Goal: Task Accomplishment & Management: Complete application form

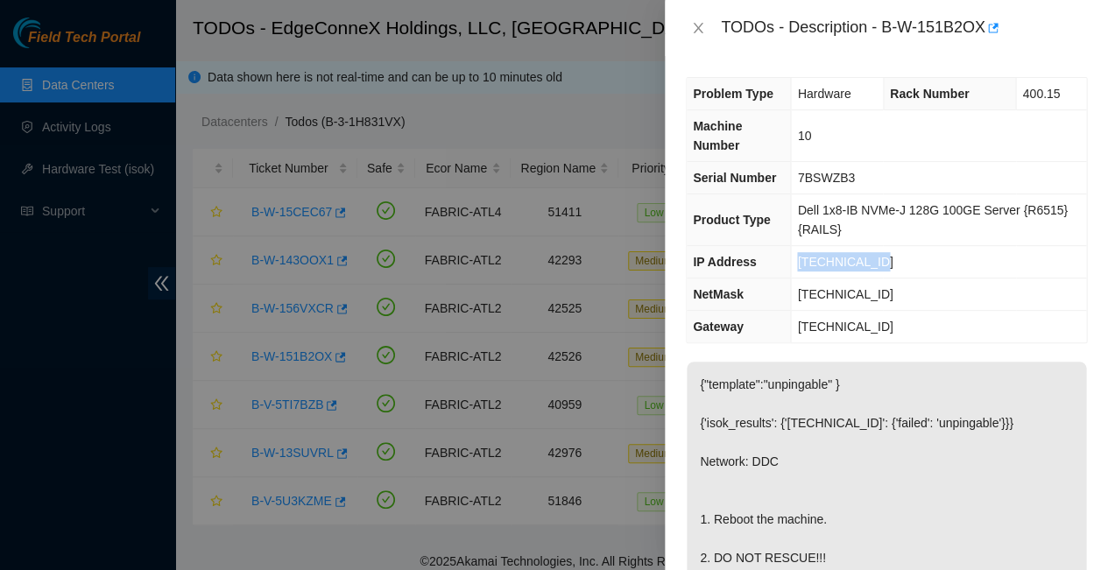
drag, startPoint x: 869, startPoint y: 210, endPoint x: 785, endPoint y: 208, distance: 85.0
click at [785, 246] on tr "IP Address 23.221.48.205" at bounding box center [885, 262] width 399 height 32
click at [898, 278] on td "[TECHNICAL_ID]" at bounding box center [938, 294] width 295 height 32
drag, startPoint x: 863, startPoint y: 208, endPoint x: 792, endPoint y: 204, distance: 71.9
click at [792, 246] on td "[TECHNICAL_ID]" at bounding box center [938, 262] width 295 height 32
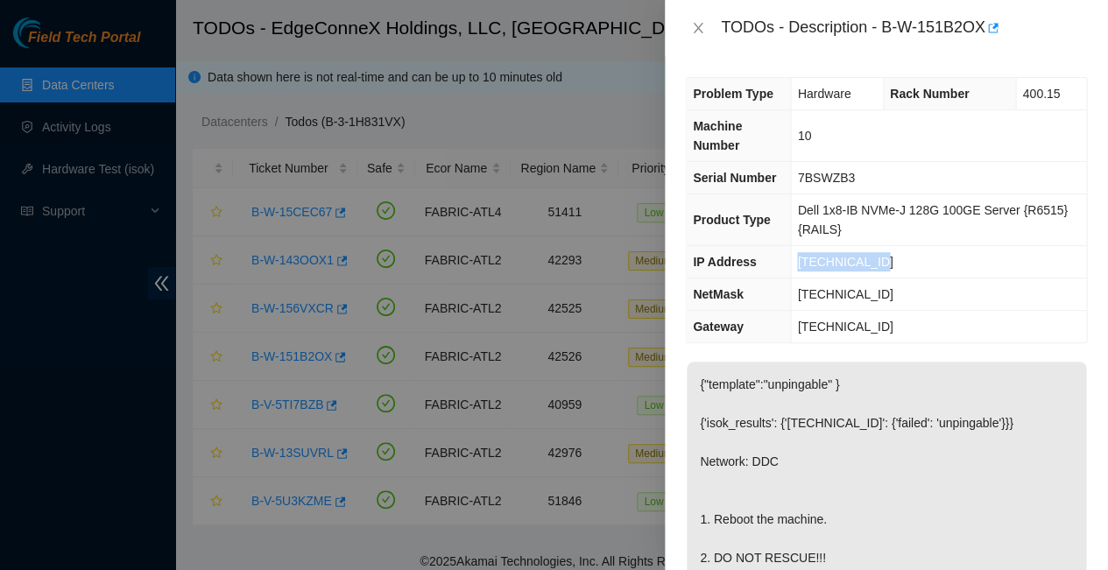
copy span "[TECHNICAL_ID]"
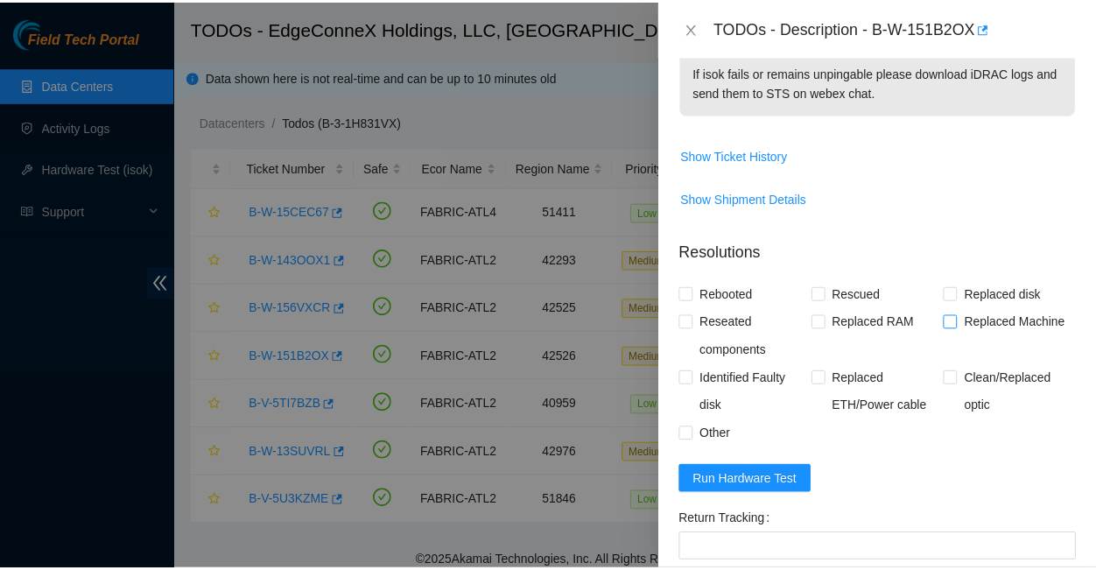
scroll to position [640, 0]
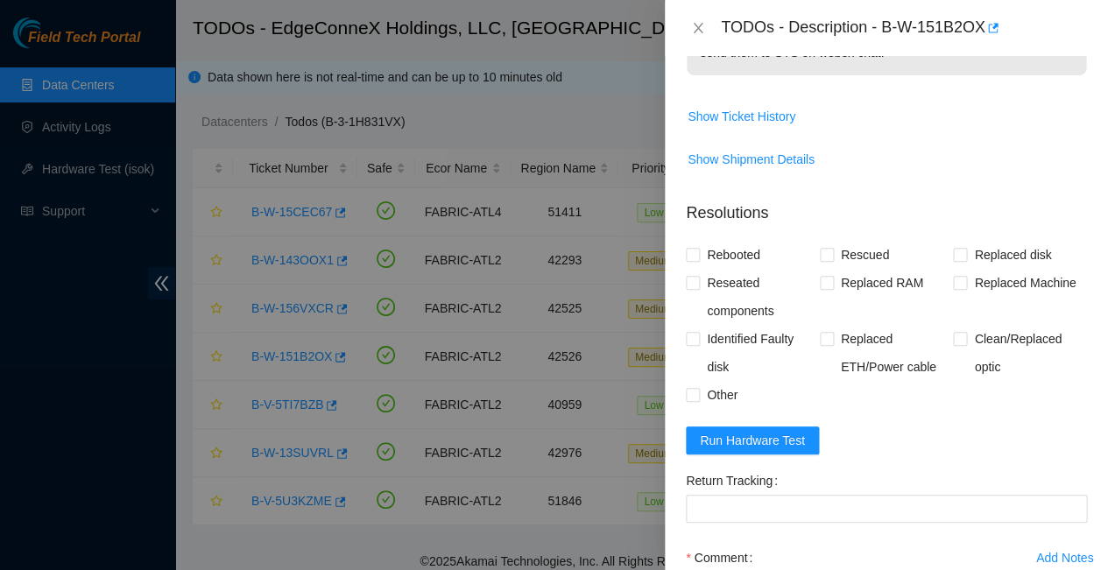
paste textarea "23.221.48.205 : passed: ok"
paste textarea "-Rebooted Ran isok"
type textarea "-Rebooted Ran isok - 23.221.48.205 : passed: ok"
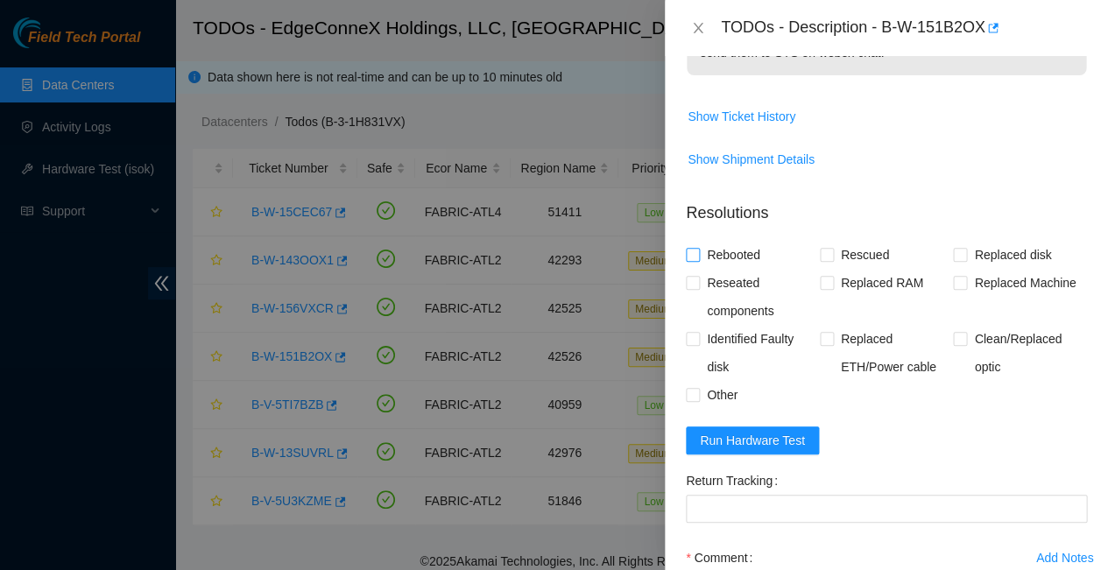
click at [694, 248] on input "Rebooted" at bounding box center [692, 254] width 12 height 12
checkbox input "true"
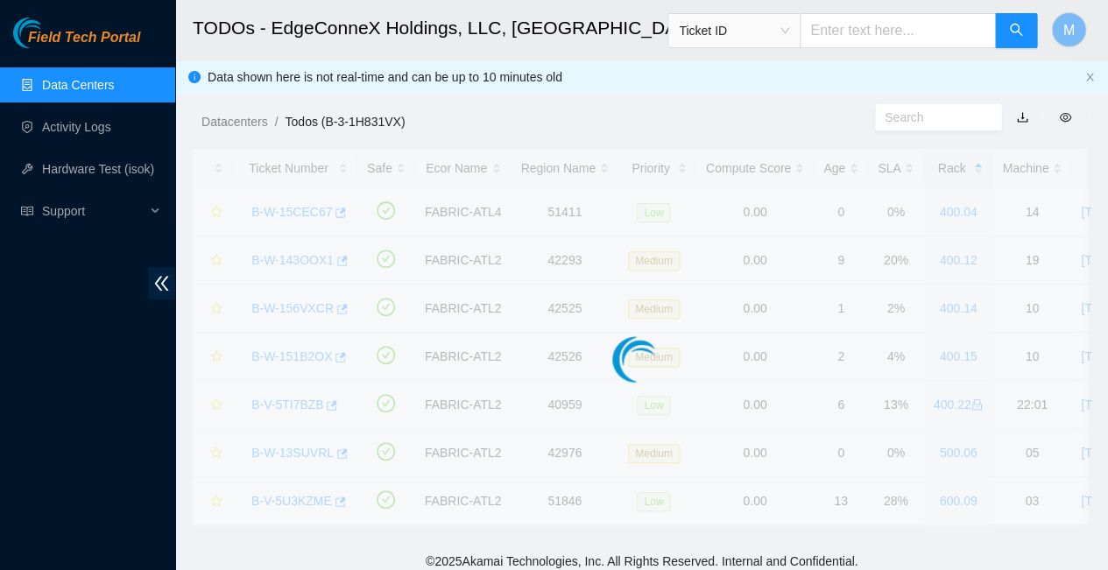
scroll to position [334, 0]
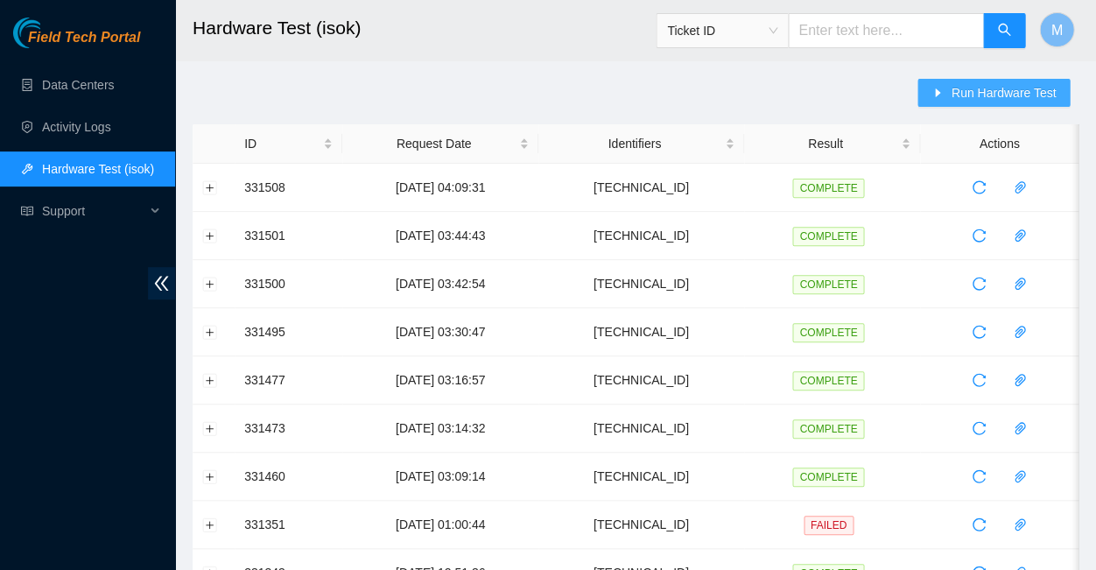
click at [994, 87] on span "Run Hardware Test" at bounding box center [1003, 92] width 105 height 19
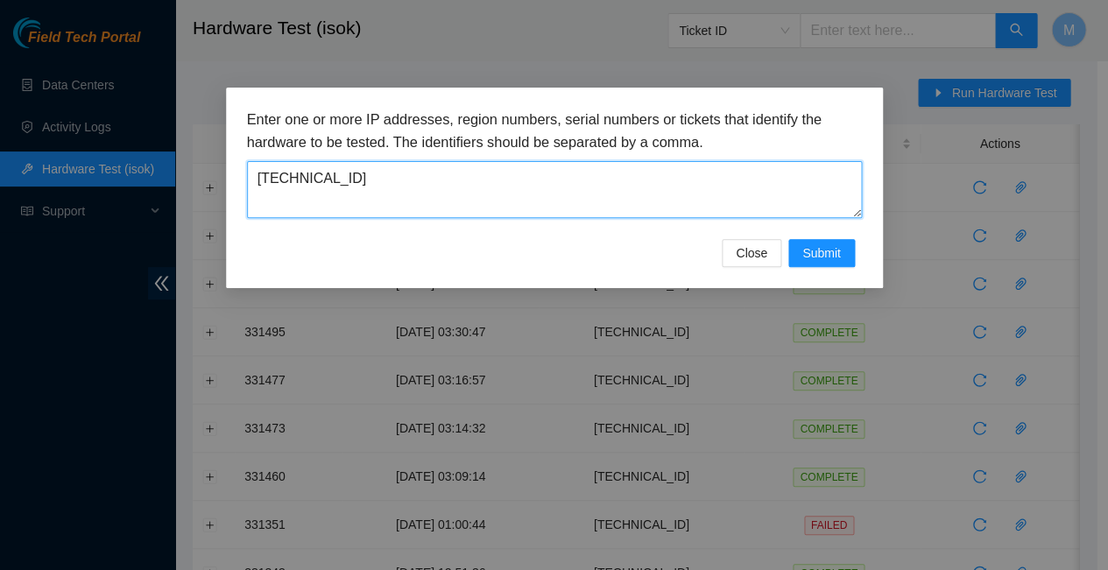
drag, startPoint x: 334, startPoint y: 166, endPoint x: 250, endPoint y: 166, distance: 84.1
click at [250, 166] on textarea "96.7.224.112" at bounding box center [554, 189] width 615 height 57
paste textarea "[TECHNICAL_ID]"
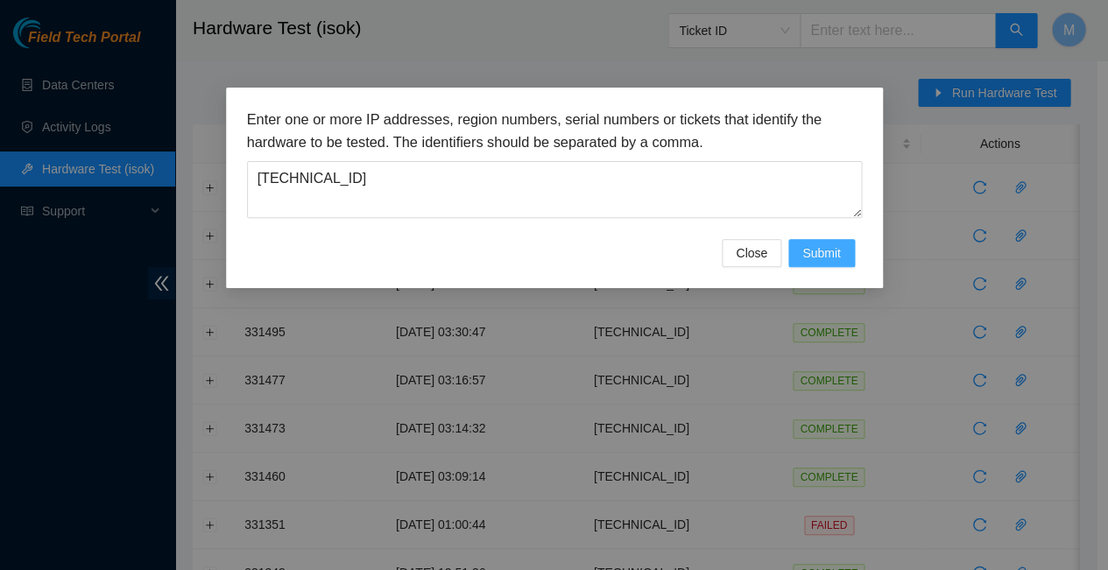
click at [830, 243] on span "Submit" at bounding box center [821, 252] width 39 height 19
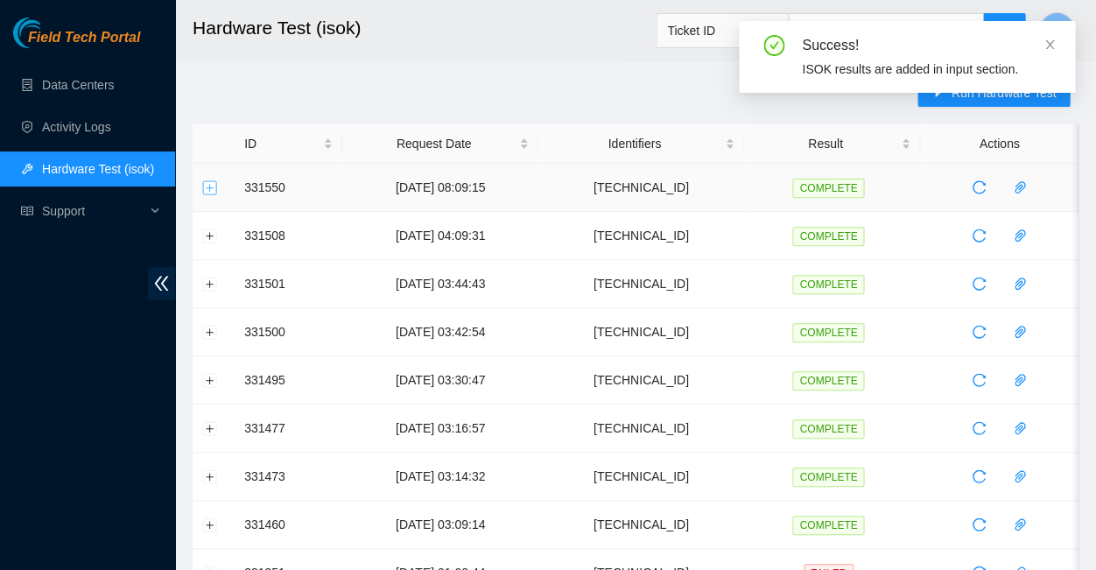
click at [208, 186] on button "Expand row" at bounding box center [210, 187] width 14 height 14
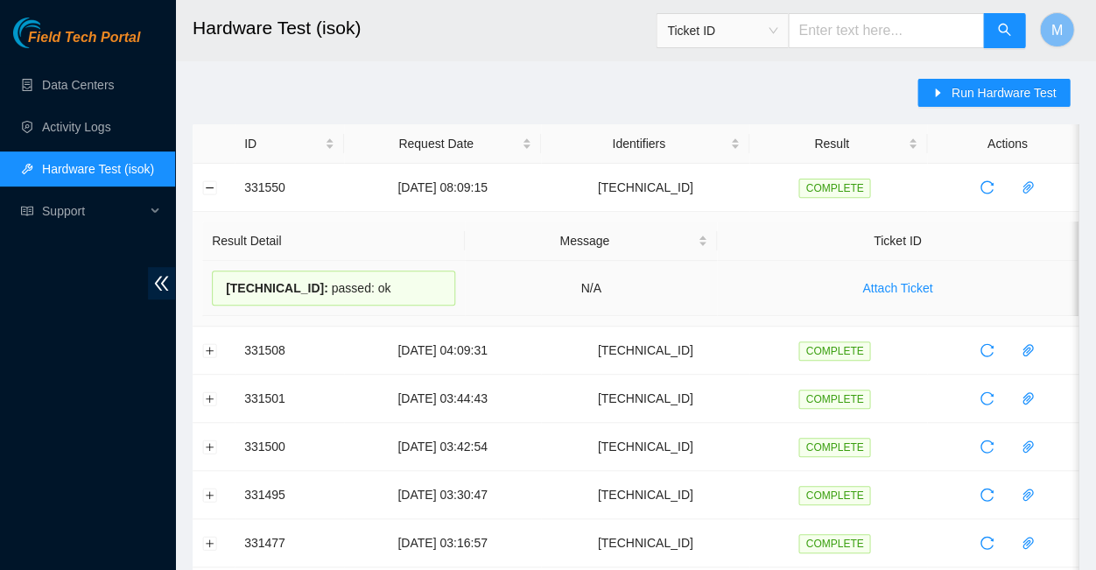
drag, startPoint x: 370, startPoint y: 284, endPoint x: 224, endPoint y: 275, distance: 145.6
click at [224, 275] on div "23.221.48.205 : passed: ok" at bounding box center [333, 288] width 243 height 35
copy div "23.221.48.205 : passed: ok"
click at [212, 182] on button "Collapse row" at bounding box center [210, 187] width 14 height 14
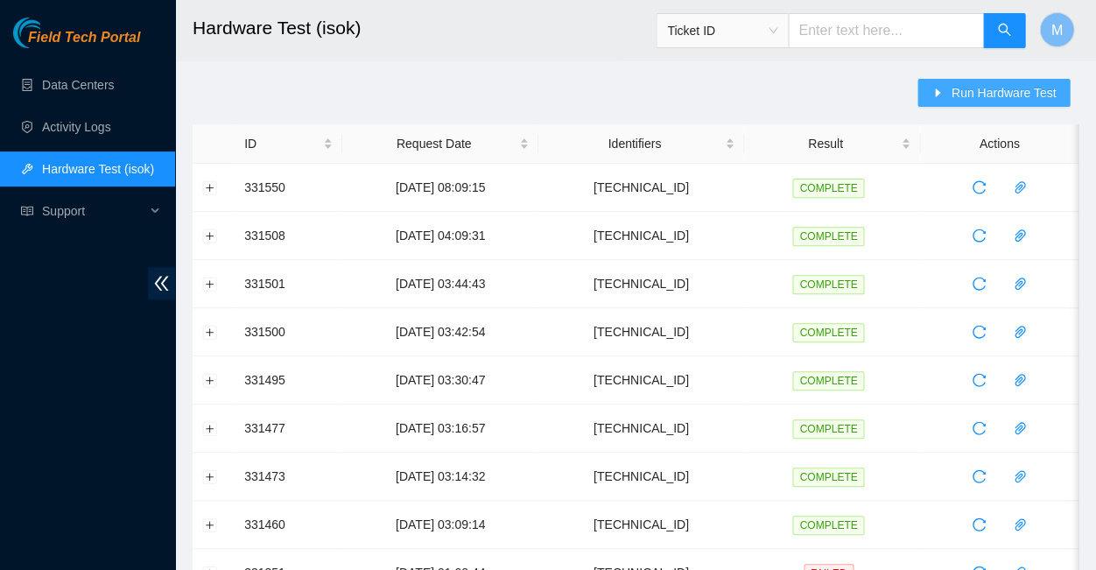
click at [975, 82] on button "Run Hardware Test" at bounding box center [994, 93] width 152 height 28
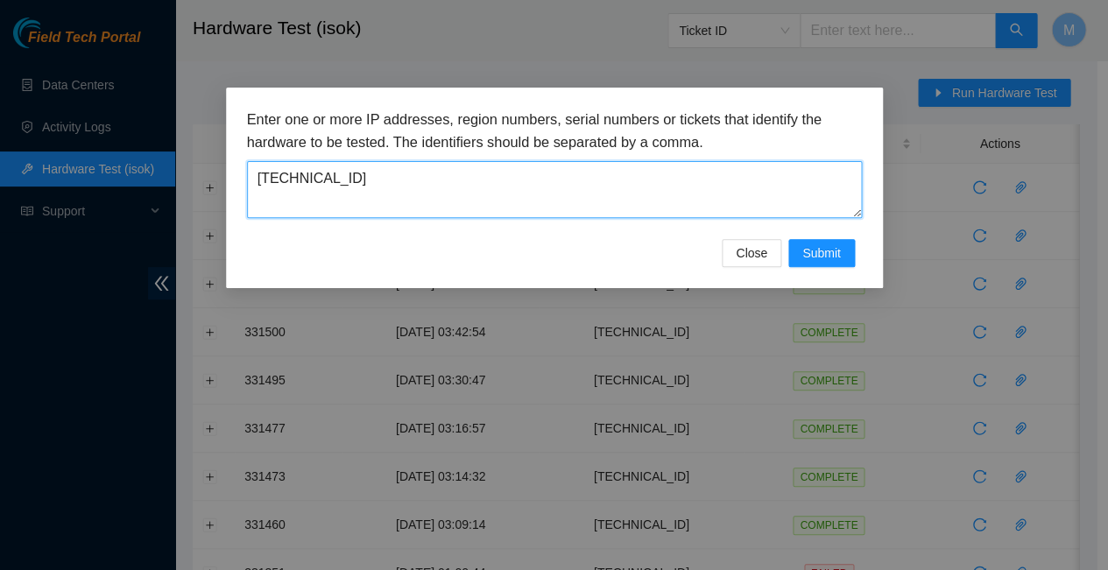
drag, startPoint x: 339, startPoint y: 163, endPoint x: 255, endPoint y: 160, distance: 84.1
click at [255, 161] on textarea "23.221.48.205" at bounding box center [554, 189] width 615 height 57
paste textarea "52.90.13"
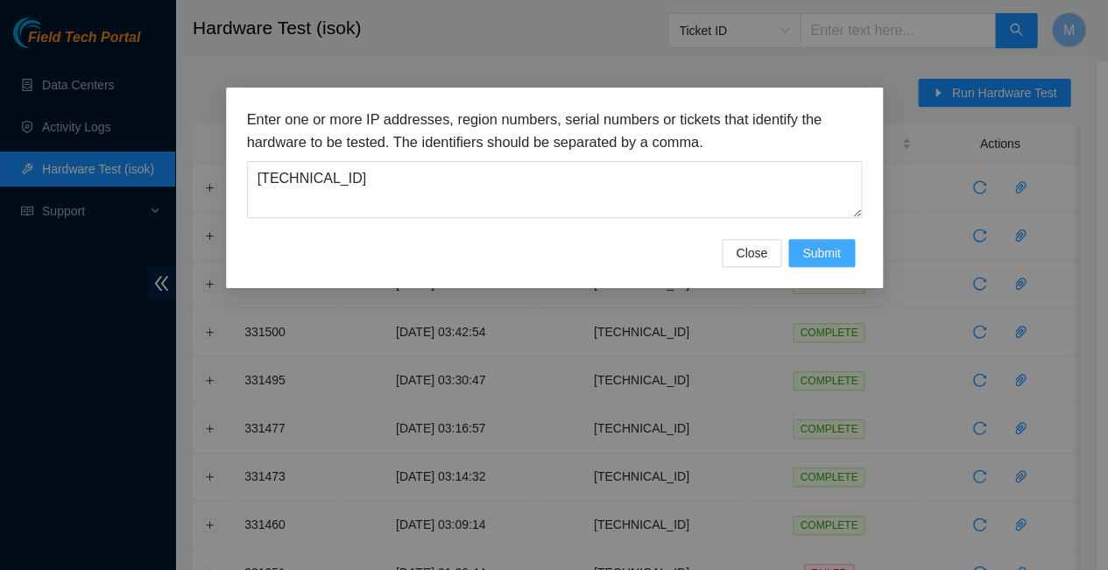
click at [823, 243] on span "Submit" at bounding box center [821, 252] width 39 height 19
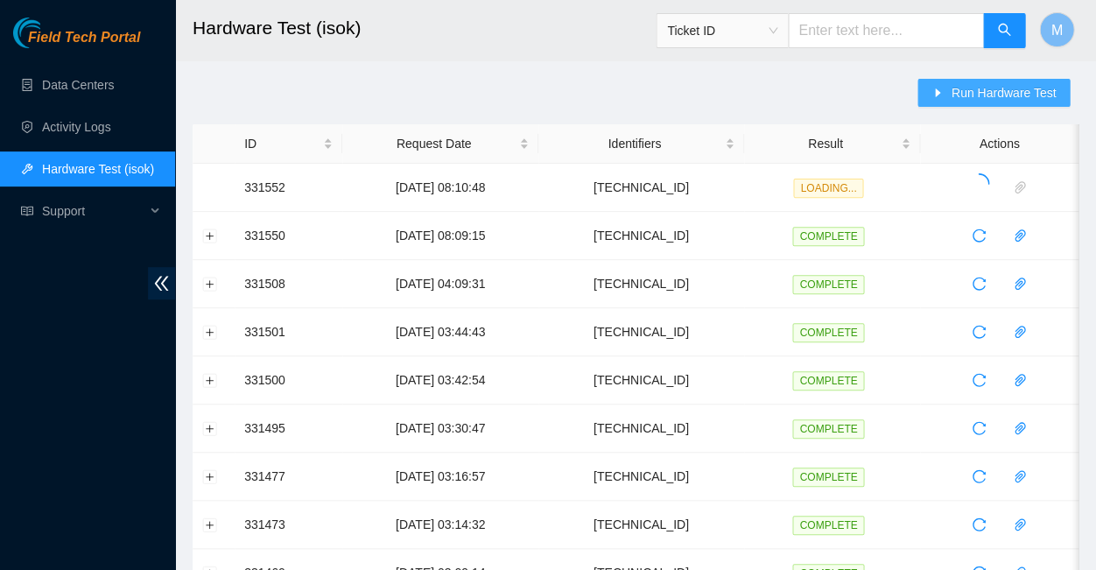
click at [983, 88] on span "Run Hardware Test" at bounding box center [1003, 92] width 105 height 19
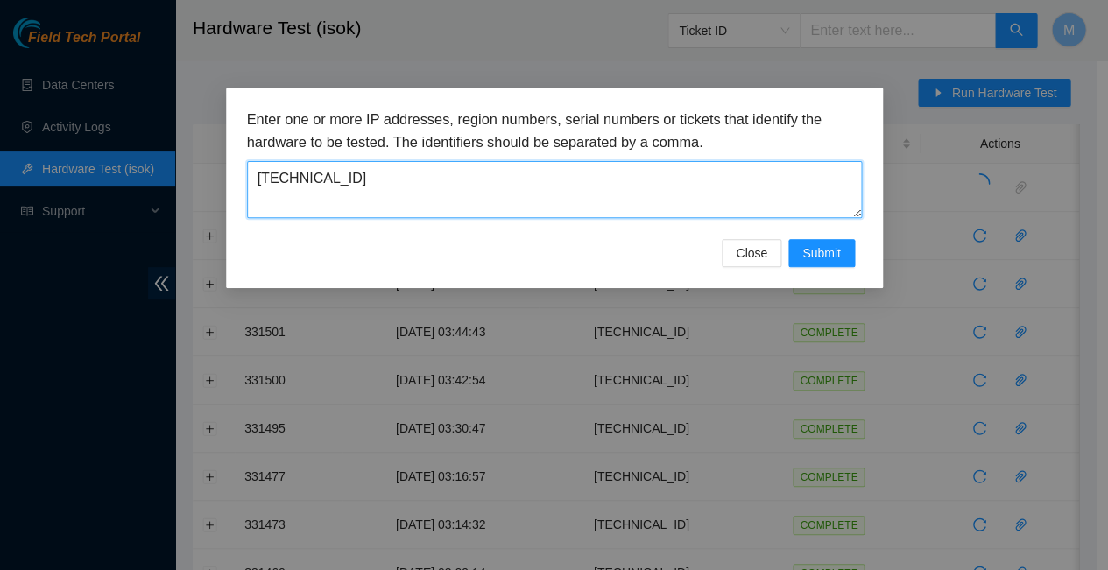
drag, startPoint x: 326, startPoint y: 169, endPoint x: 252, endPoint y: 164, distance: 73.7
click at [252, 164] on textarea "23.52.90.13" at bounding box center [554, 189] width 615 height 57
paste textarea "221.48.86"
type textarea "[TECHNICAL_ID]"
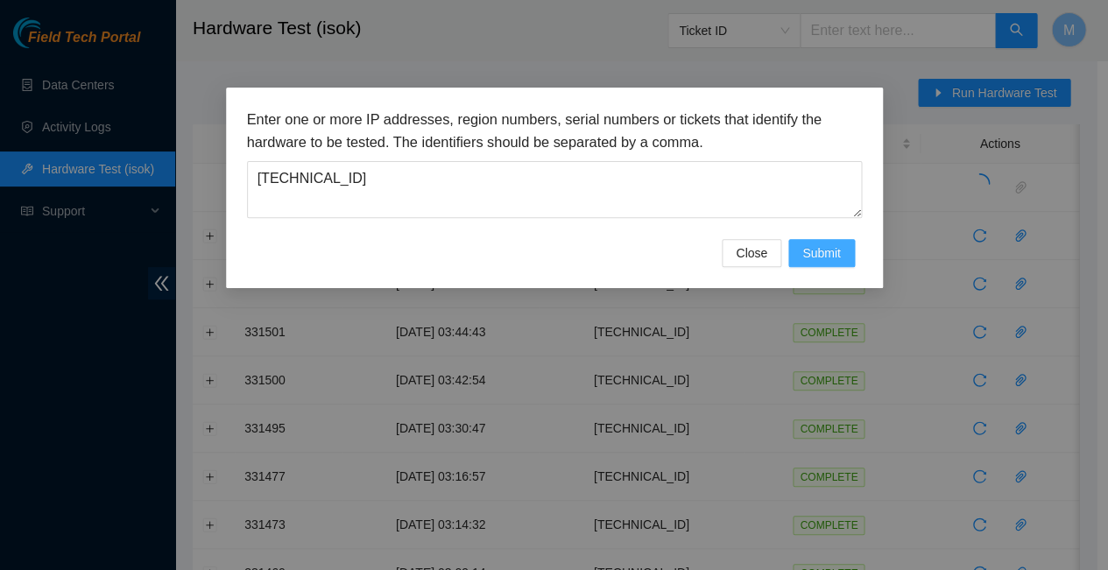
click at [816, 243] on span "Submit" at bounding box center [821, 252] width 39 height 19
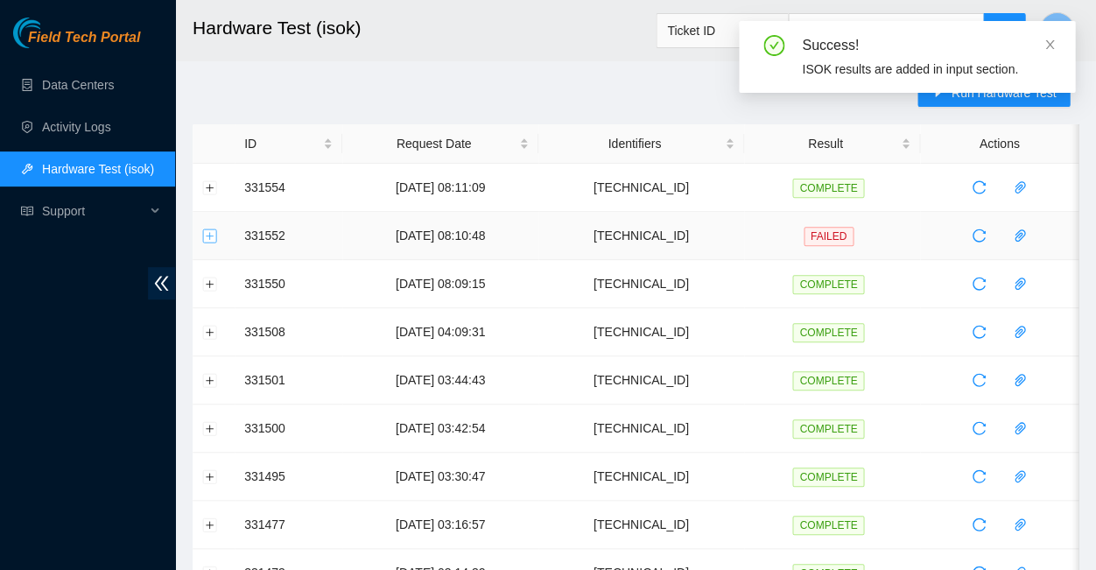
click at [210, 231] on button "Expand row" at bounding box center [210, 236] width 14 height 14
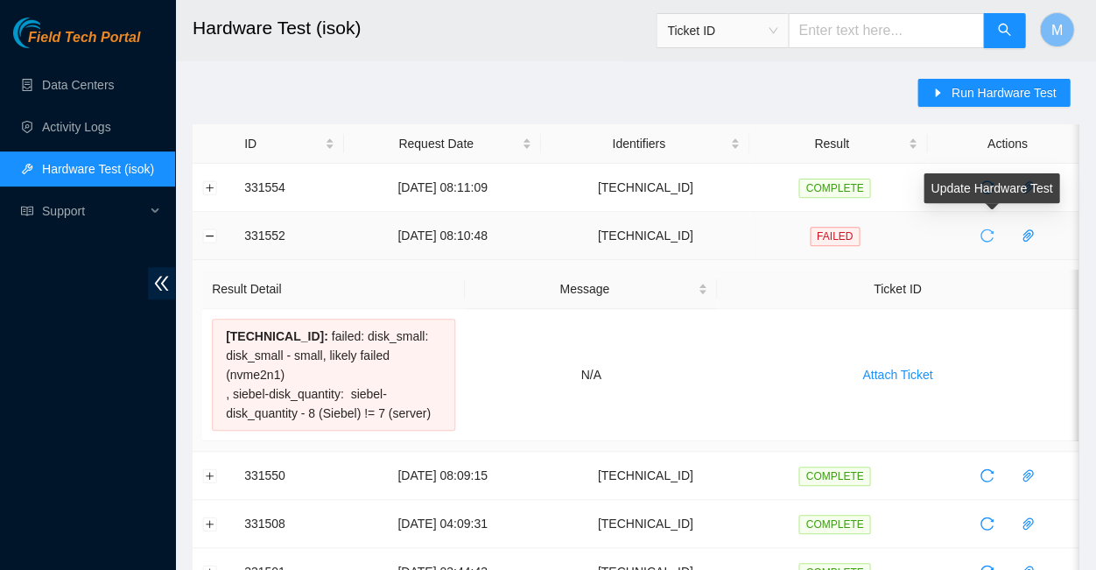
click at [985, 233] on icon "reload" at bounding box center [987, 236] width 14 height 14
drag, startPoint x: 218, startPoint y: 324, endPoint x: 413, endPoint y: 376, distance: 202.0
click at [413, 376] on div "23.52.90.13 : failed: disk_small: disk_small - small, likely failed (nvme2n1) ,…" at bounding box center [333, 375] width 243 height 112
copy div "23.52.90.13 : failed: disk_small: disk_small - small, likely failed (nvme2n1) ,…"
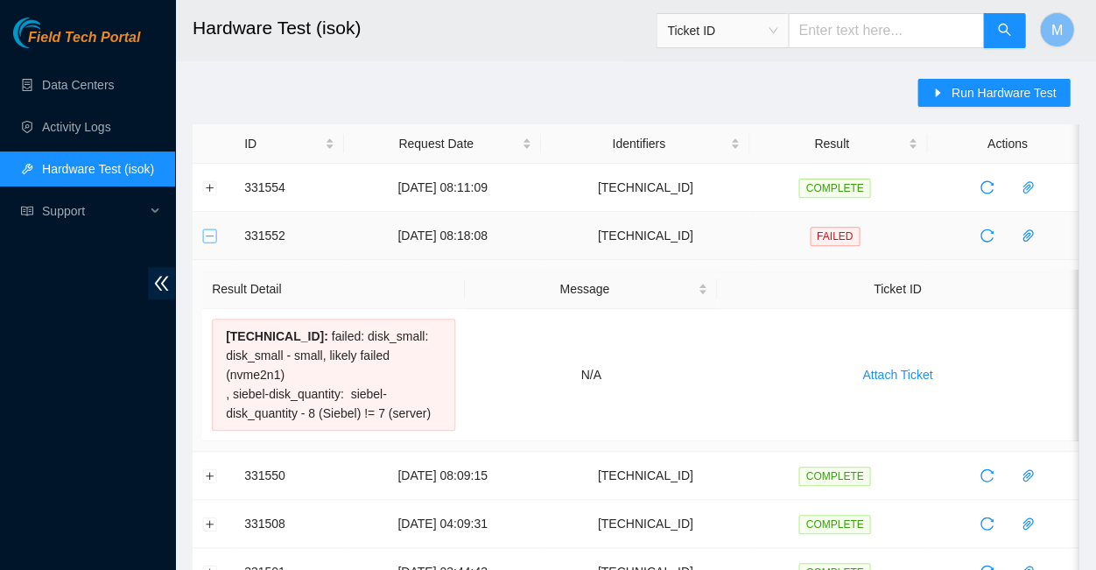
click at [214, 232] on button "Collapse row" at bounding box center [210, 236] width 14 height 14
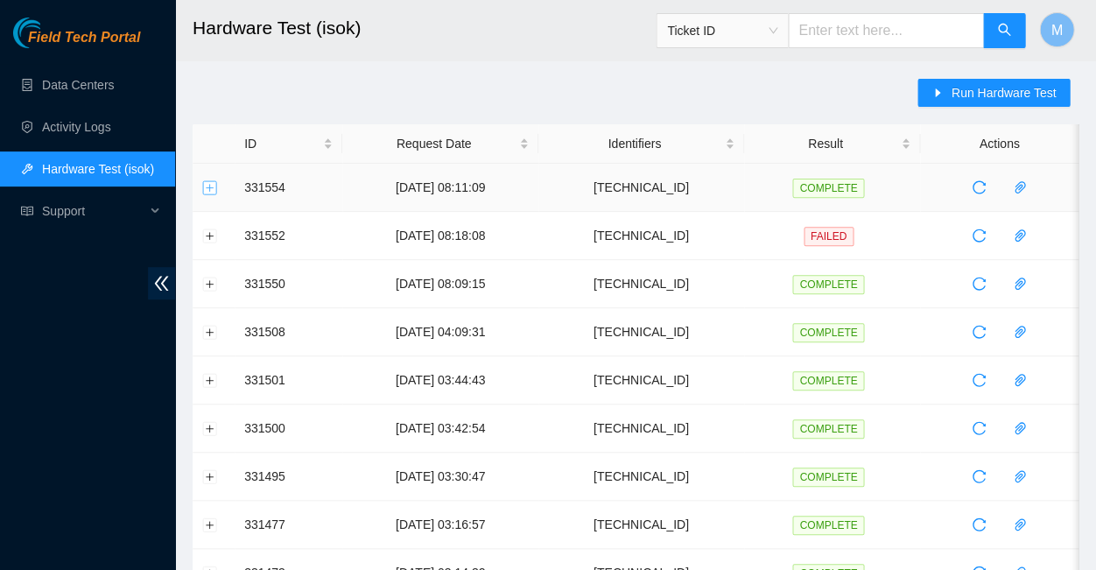
click at [209, 187] on button "Expand row" at bounding box center [210, 187] width 14 height 14
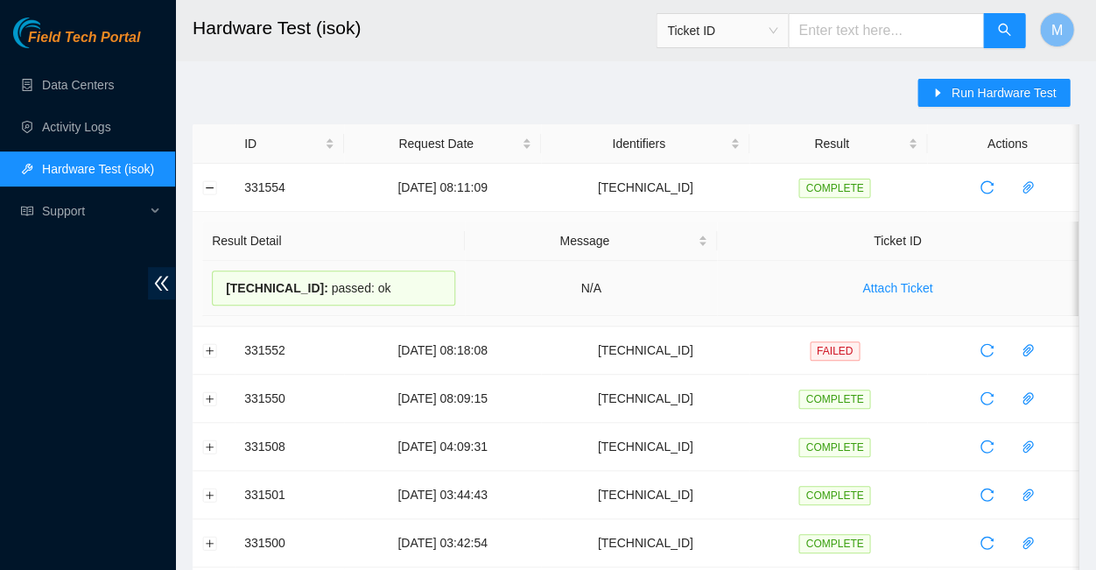
drag, startPoint x: 222, startPoint y: 275, endPoint x: 373, endPoint y: 277, distance: 151.5
click at [373, 277] on div "23.221.48.86 : passed: ok" at bounding box center [333, 288] width 243 height 35
copy div "23.221.48.86 : passed: ok"
click at [210, 181] on button "Collapse row" at bounding box center [210, 187] width 14 height 14
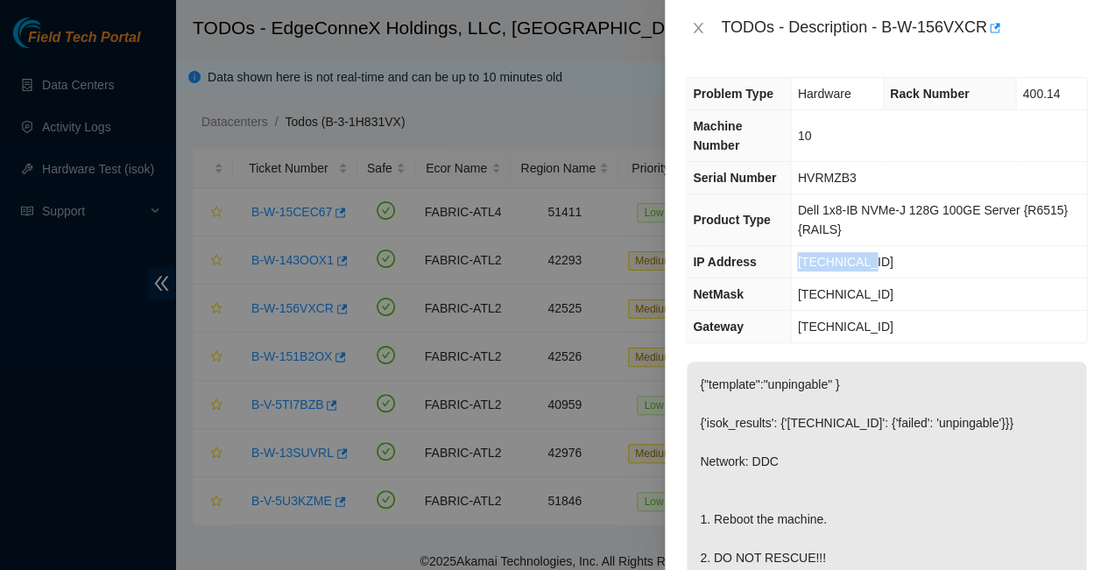
drag, startPoint x: 852, startPoint y: 208, endPoint x: 792, endPoint y: 204, distance: 59.7
click at [792, 246] on td "[TECHNICAL_ID]" at bounding box center [938, 262] width 295 height 32
copy span "[TECHNICAL_ID]"
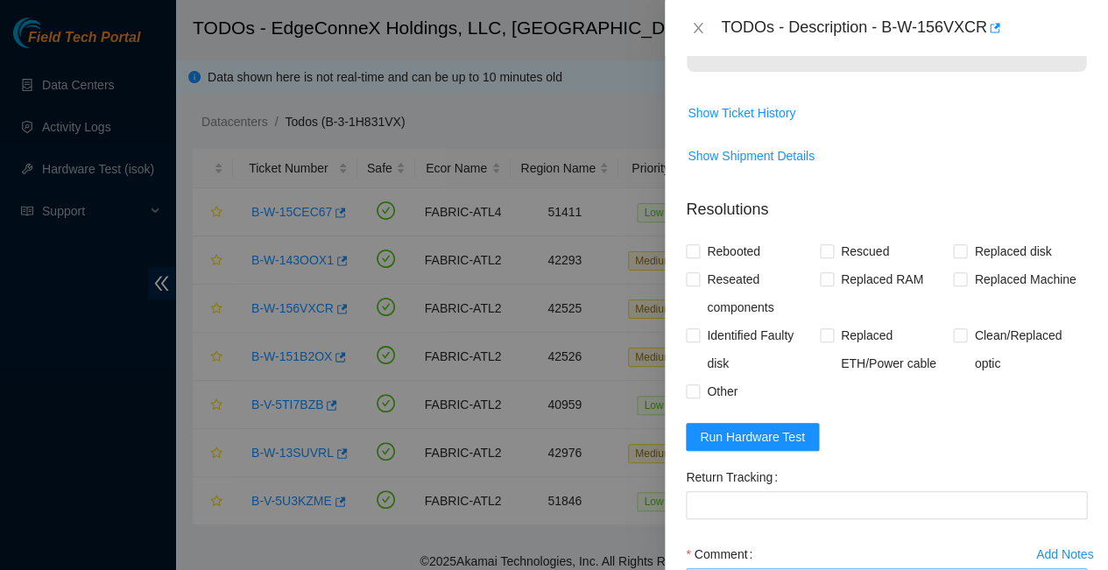
scroll to position [643, 0]
paste textarea "23.52.90.13 : failed: disk_small: disk_small - small, likely failed (nvme2n1) ,…"
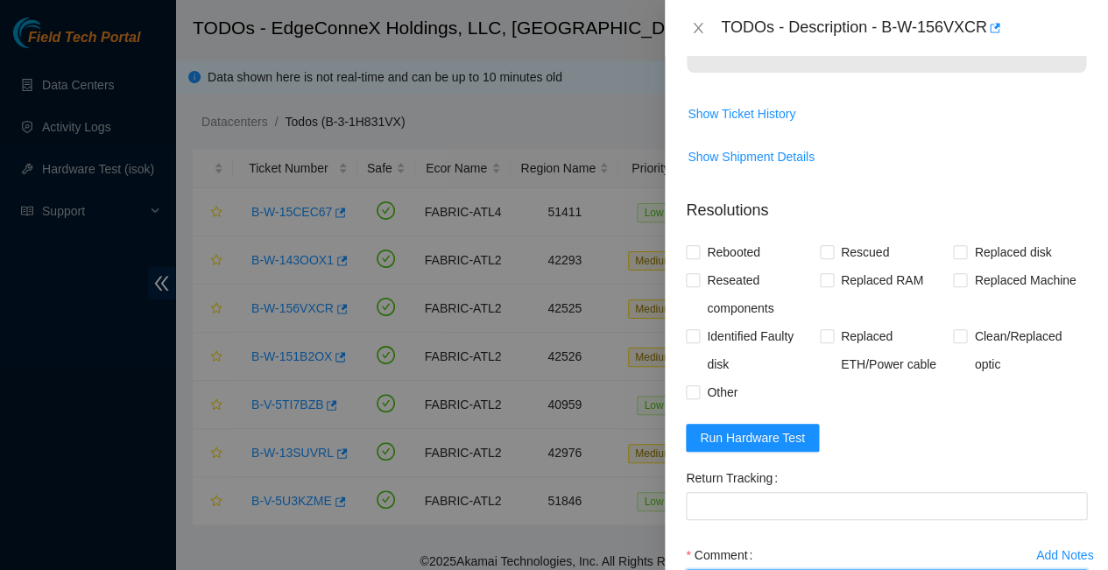
paste textarea "-Rebooted Ran isok"
type textarea "-Rebooted Ran isok - 23.52.90.13 : failed: disk_small: disk_small - small, like…"
click at [693, 245] on input "Rebooted" at bounding box center [692, 251] width 12 height 12
checkbox input "true"
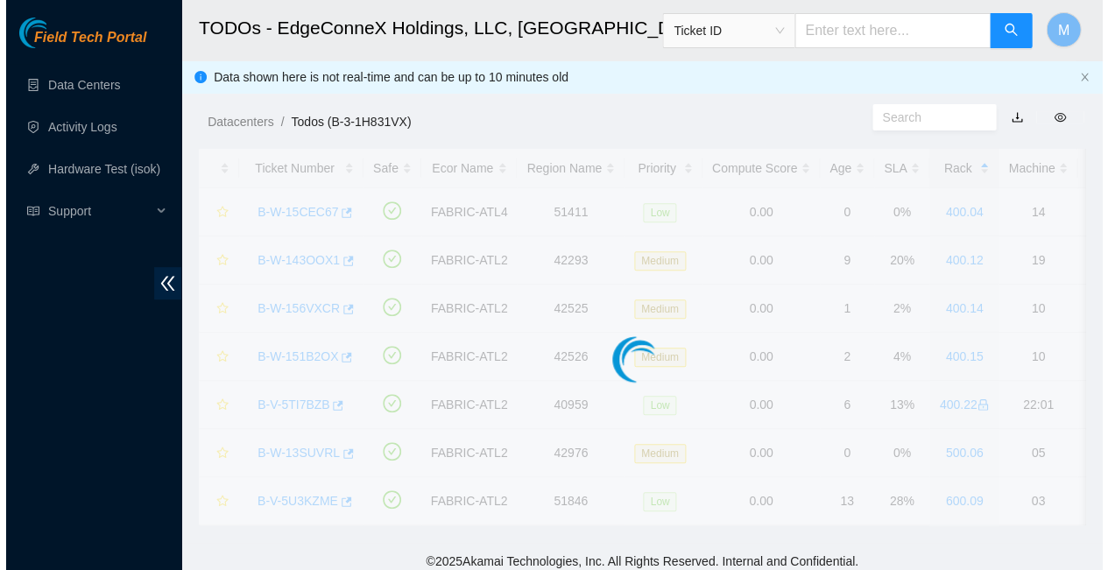
scroll to position [334, 0]
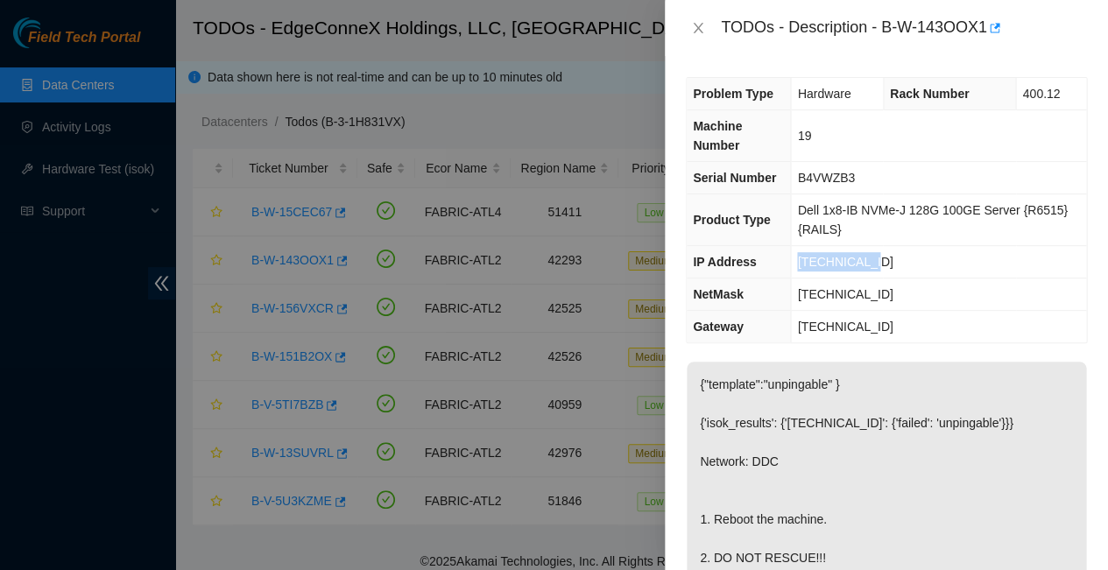
drag, startPoint x: 862, startPoint y: 209, endPoint x: 792, endPoint y: 206, distance: 69.3
click at [792, 246] on td "[TECHNICAL_ID]" at bounding box center [938, 262] width 295 height 32
copy span "[TECHNICAL_ID]"
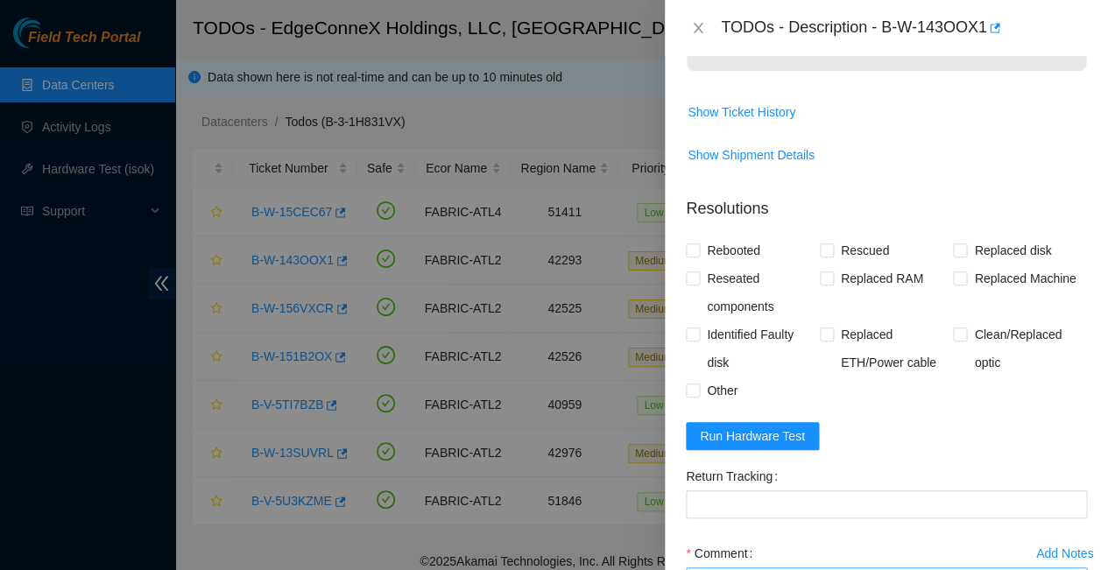
scroll to position [643, 0]
paste textarea "[TECHNICAL_ID] : passed: ok"
paste textarea "-Rebooted Ran isok"
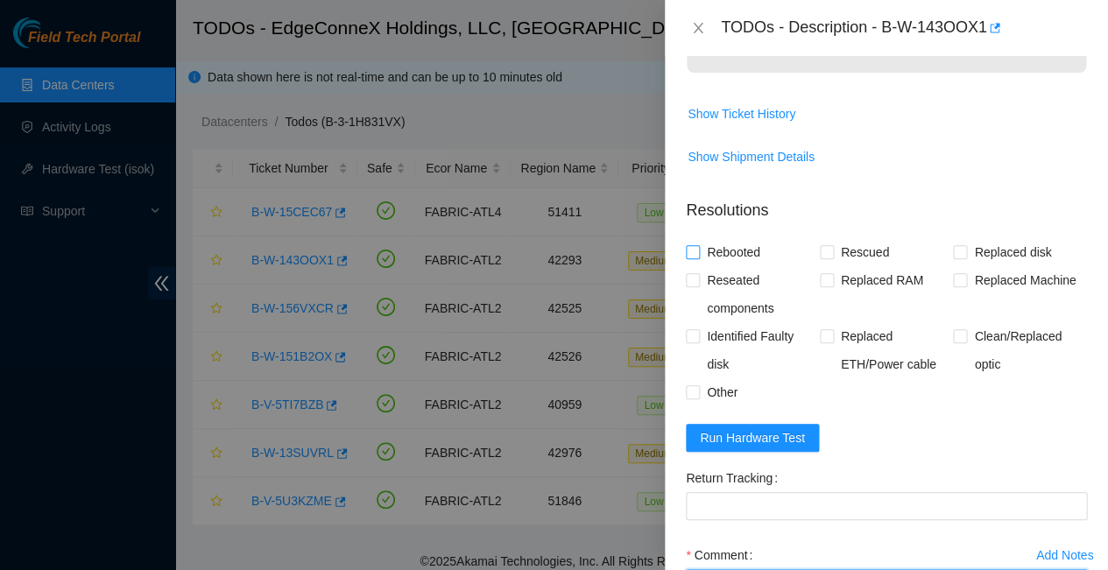
type textarea "-Rebooted Ran isok - [TECHNICAL_ID] : passed: ok"
click at [694, 245] on input "Rebooted" at bounding box center [692, 251] width 12 height 12
checkbox input "true"
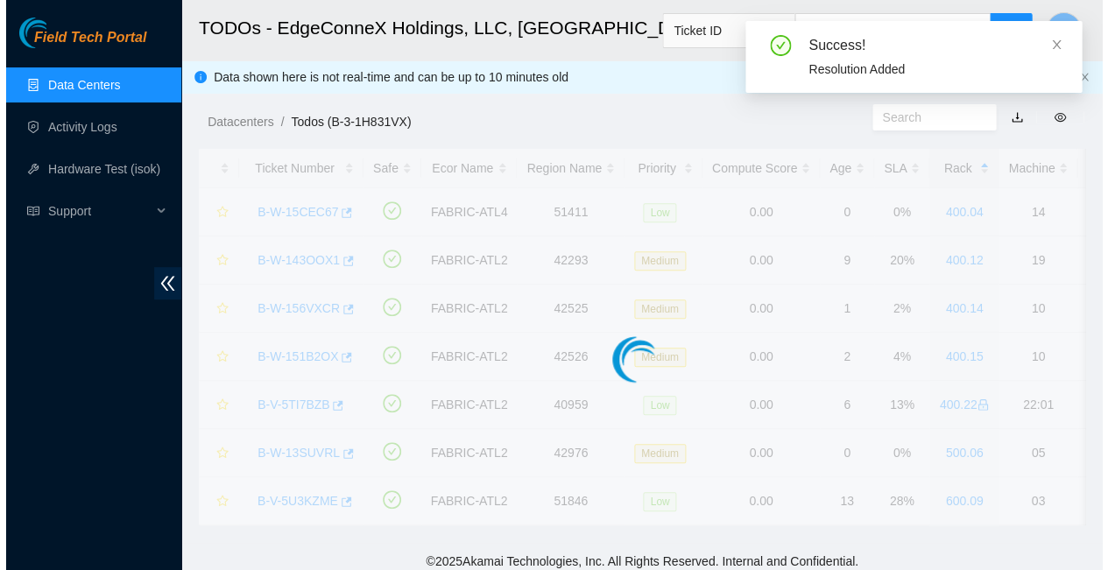
scroll to position [334, 0]
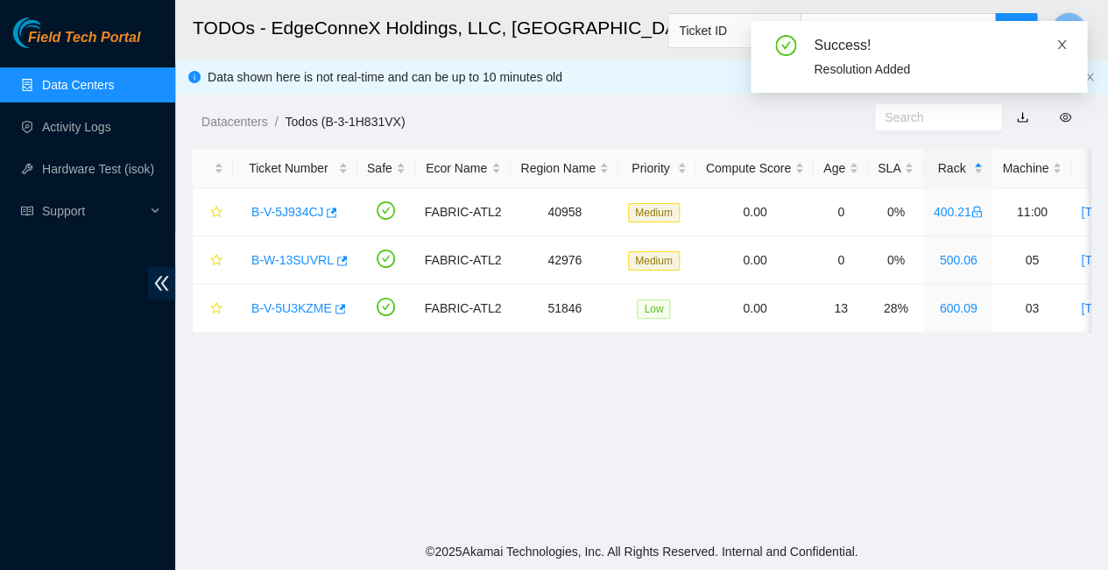
click at [1061, 42] on icon "close" at bounding box center [1061, 44] width 9 height 9
